Goal: Navigation & Orientation: Find specific page/section

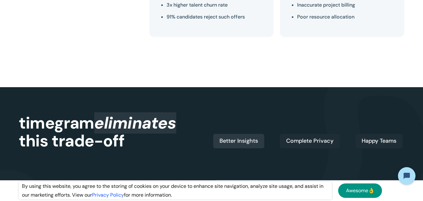
scroll to position [439, 0]
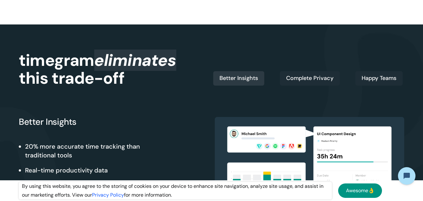
click at [360, 194] on link "Awesome👌" at bounding box center [361, 190] width 44 height 14
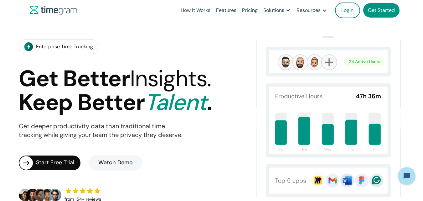
scroll to position [0, 0]
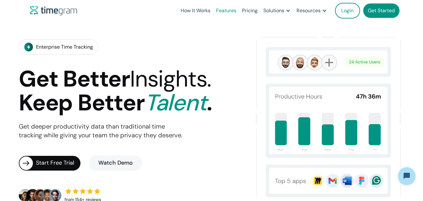
click at [223, 9] on link "Features" at bounding box center [226, 10] width 26 height 21
